Goal: Answer question/provide support: Answer question/provide support

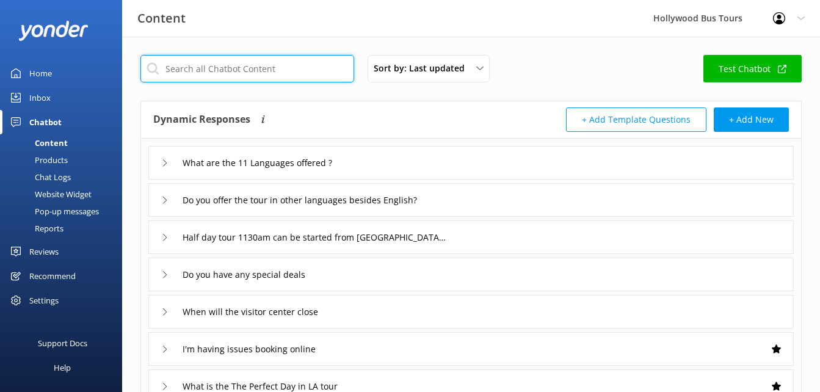
click at [225, 64] on input "text" at bounding box center [247, 68] width 214 height 27
click at [225, 64] on input "l" at bounding box center [247, 68] width 214 height 27
click at [241, 64] on input "llo" at bounding box center [247, 68] width 214 height 27
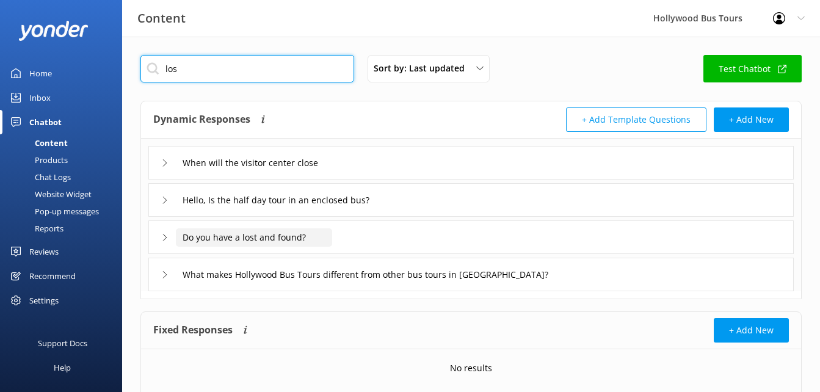
type input "los"
click at [237, 172] on input "Do you have a lost and found?" at bounding box center [266, 163] width 181 height 18
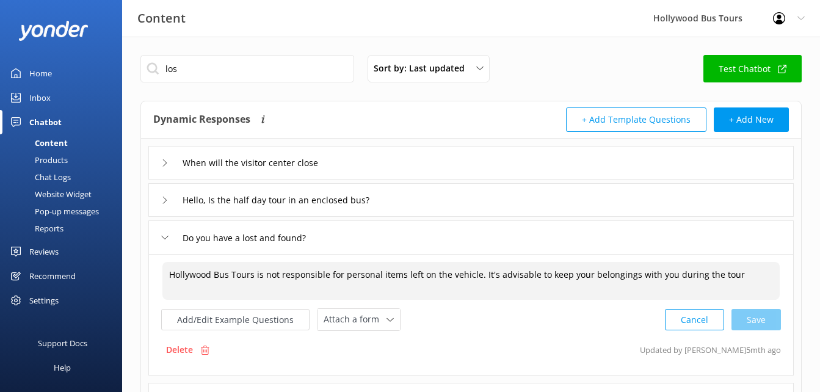
click at [221, 275] on textarea "Hollywood Bus Tours is not responsible for personal items left on the vehicle. …" at bounding box center [470, 281] width 617 height 38
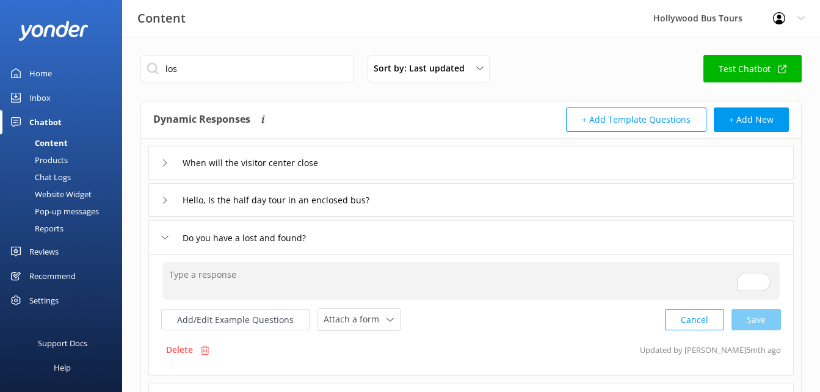
paste textarea "If you happen to lose something, share a description and your contact info with…"
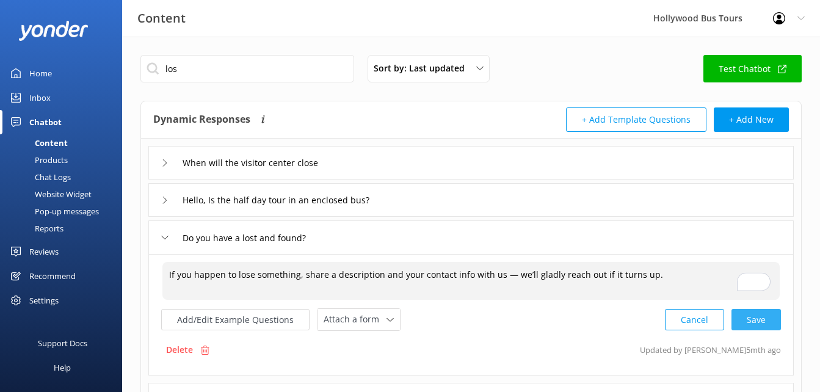
click at [760, 316] on div "Cancel Save" at bounding box center [723, 319] width 116 height 23
type textarea "If you happen to lose something, share a description and your contact info with…"
click at [34, 75] on div "Home" at bounding box center [40, 73] width 23 height 24
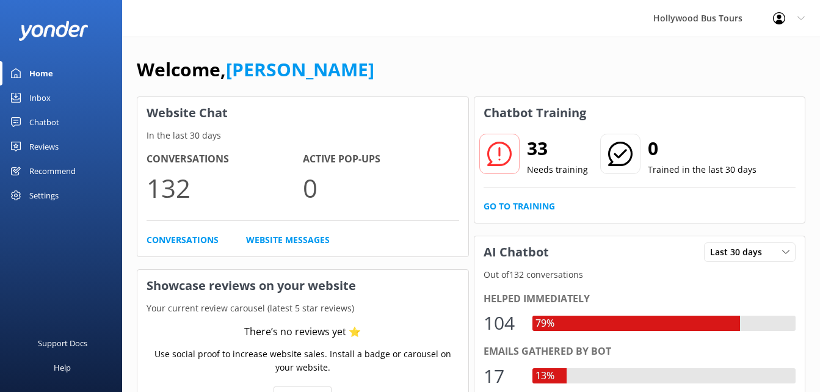
click at [45, 95] on div "Inbox" at bounding box center [39, 98] width 21 height 24
